Goal: Task Accomplishment & Management: Use online tool/utility

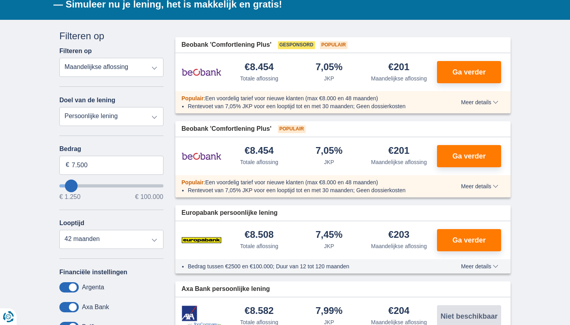
scroll to position [154, 0]
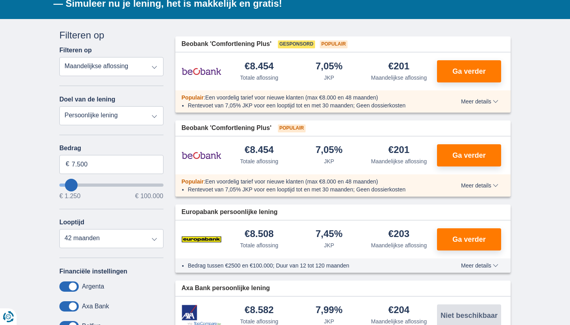
type input "8.250"
type input "8250"
type input "9.250"
type input "9250"
type input "10.250"
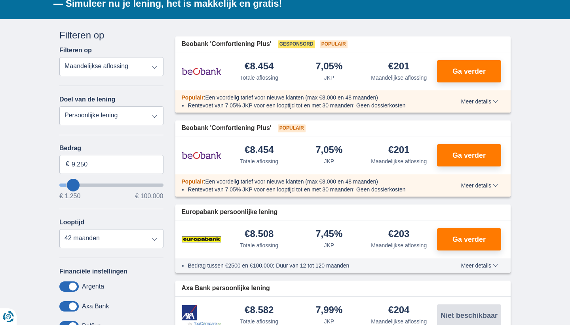
type input "10250"
type input "11.250"
type input "11250"
type input "12.250"
type input "12250"
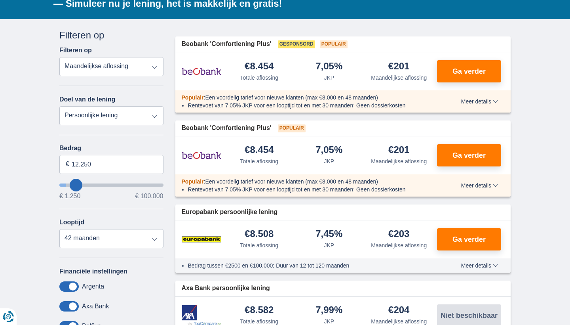
select select "60"
type input "13.250"
type input "13250"
type input "14.250"
type input "14250"
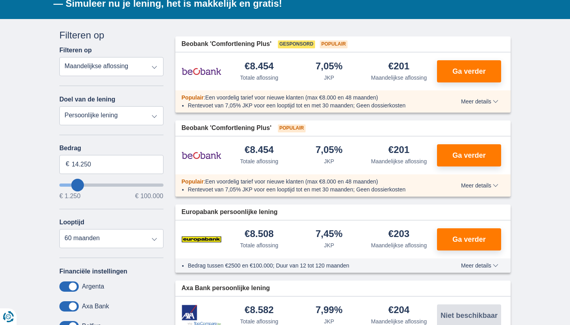
type input "16.250"
type input "16250"
type input "17.250"
type input "17250"
type input "18.250"
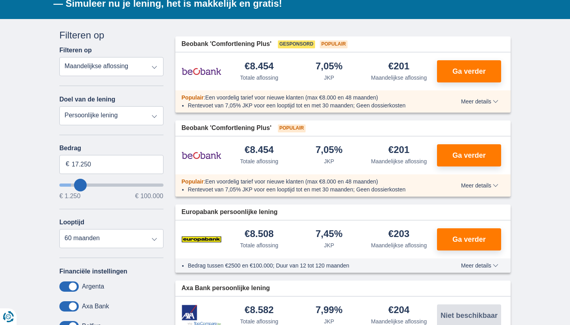
type input "18250"
type input "19.250"
type input "19250"
type input "20.250"
type input "20250"
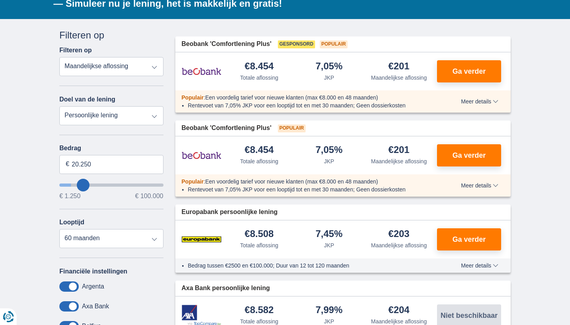
type input "21.250"
type input "21250"
type input "22.250"
type input "22250"
type input "23.250"
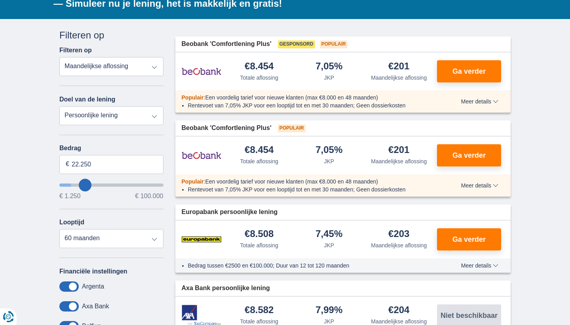
type input "23250"
select select "120"
type input "24.250"
type input "24250"
type input "25.250"
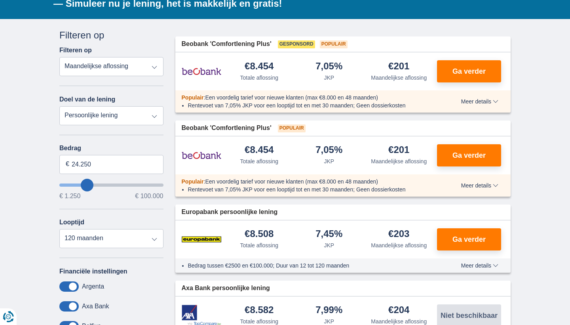
type input "25250"
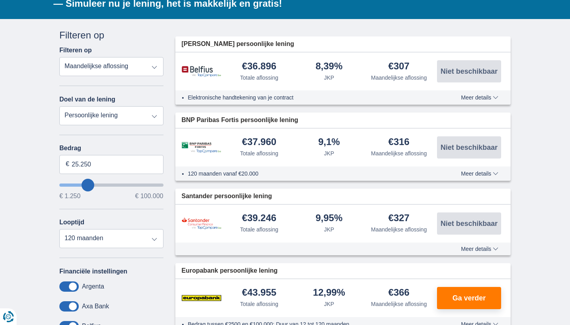
type input "26.250"
type input "26250"
type input "27.250"
type input "27250"
type input "28.250"
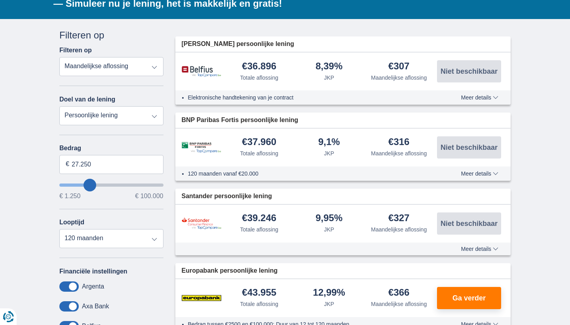
type input "28250"
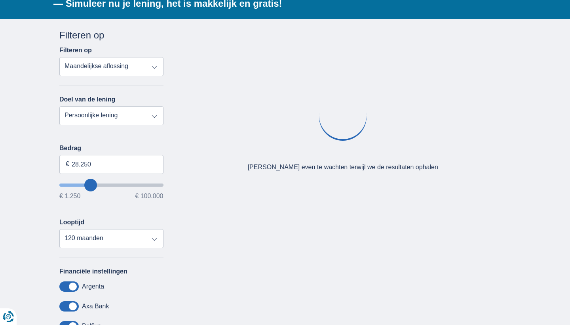
type input "27.250"
type input "27250"
type input "26.250"
type input "26250"
type input "25.250"
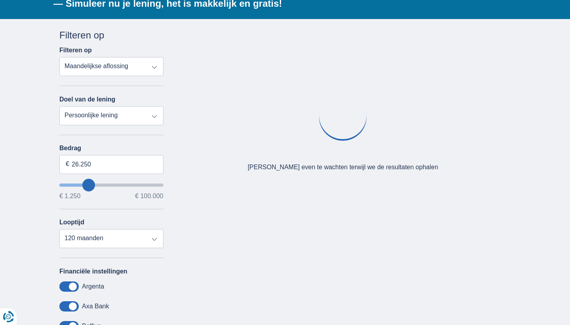
type input "25250"
type input "24.250"
type input "24250"
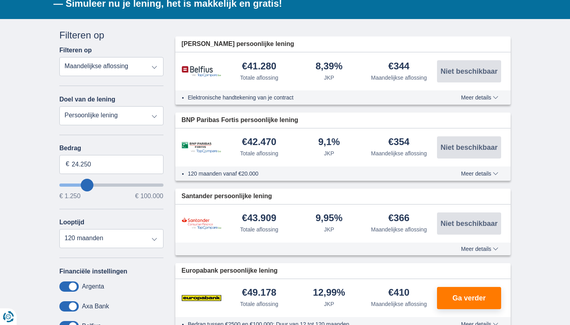
type input "25.250"
type input "25250"
type input "24.250"
type input "24250"
type input "25.250"
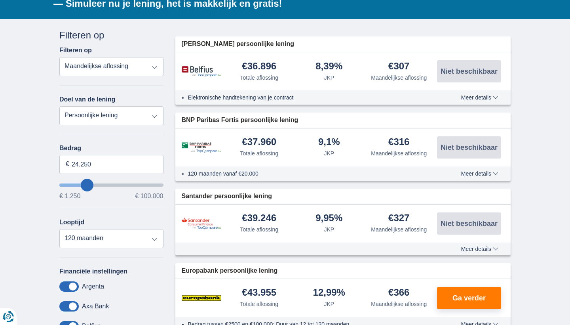
type input "25250"
type input "26.250"
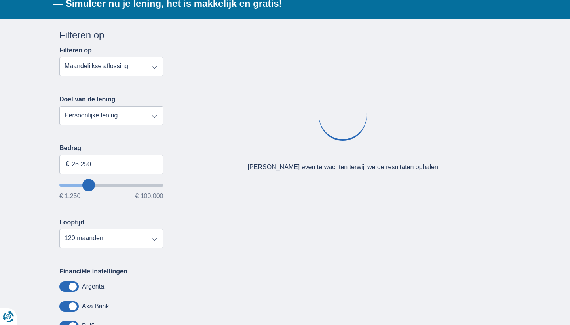
type input "26250"
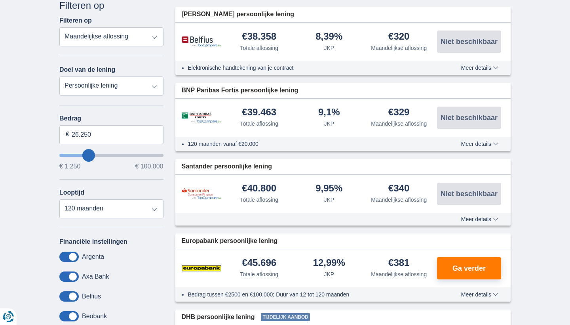
scroll to position [183, 0]
select select "60"
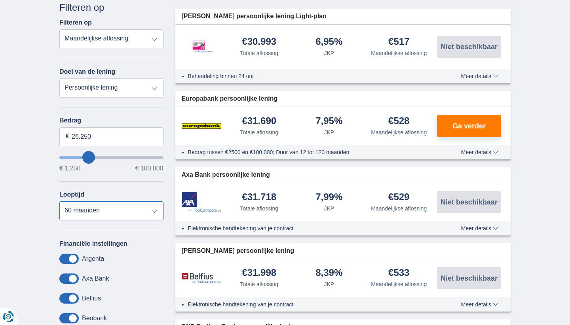
scroll to position [181, 0]
